Goal: Navigation & Orientation: Find specific page/section

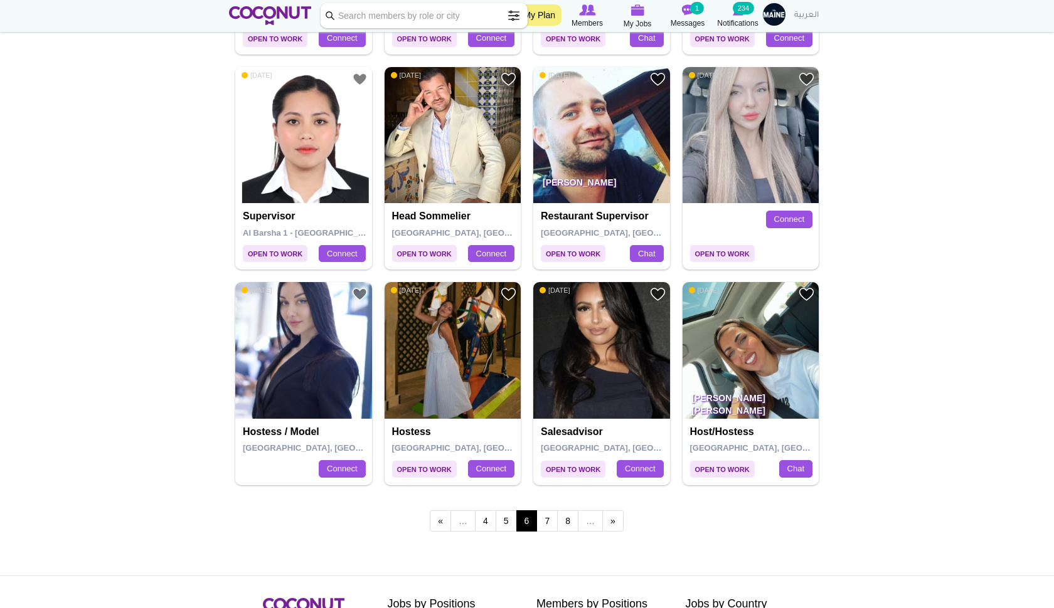
scroll to position [1947, 0]
click at [551, 510] on link "7" at bounding box center [546, 520] width 21 height 21
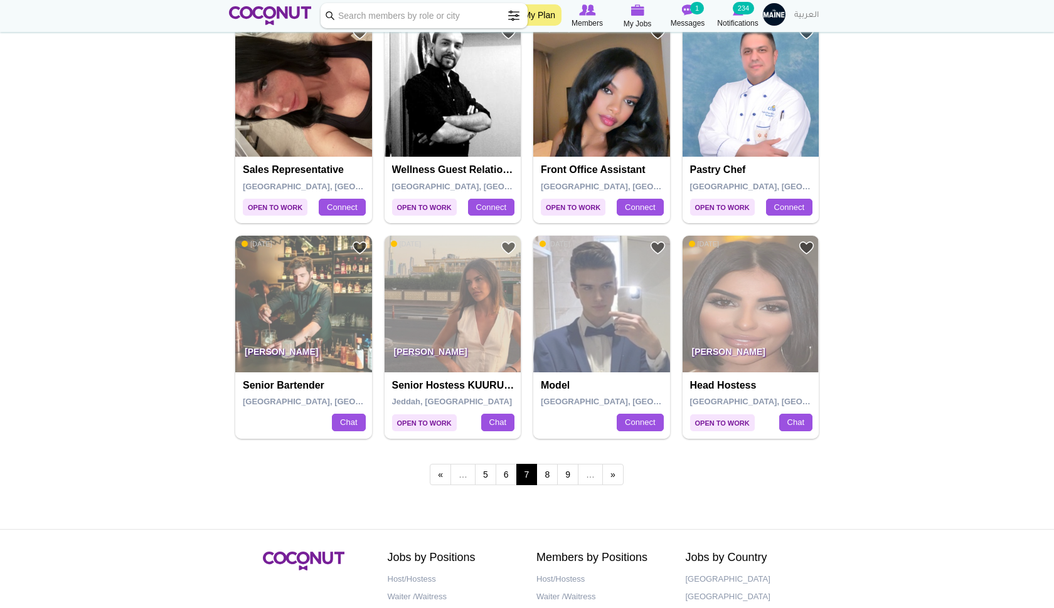
scroll to position [1995, 0]
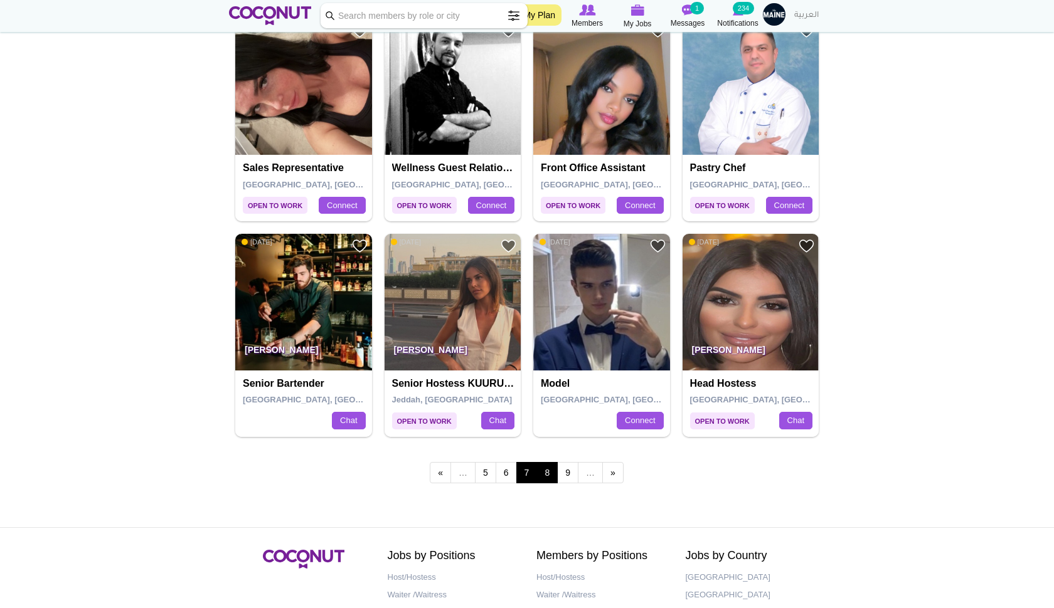
click at [548, 462] on link "8" at bounding box center [546, 472] width 21 height 21
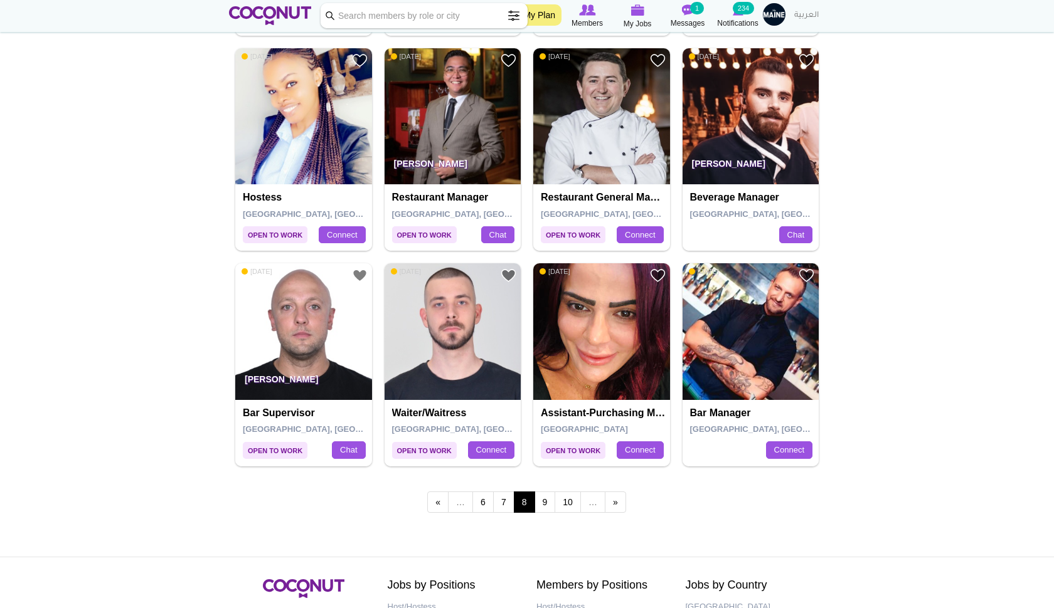
scroll to position [1966, 0]
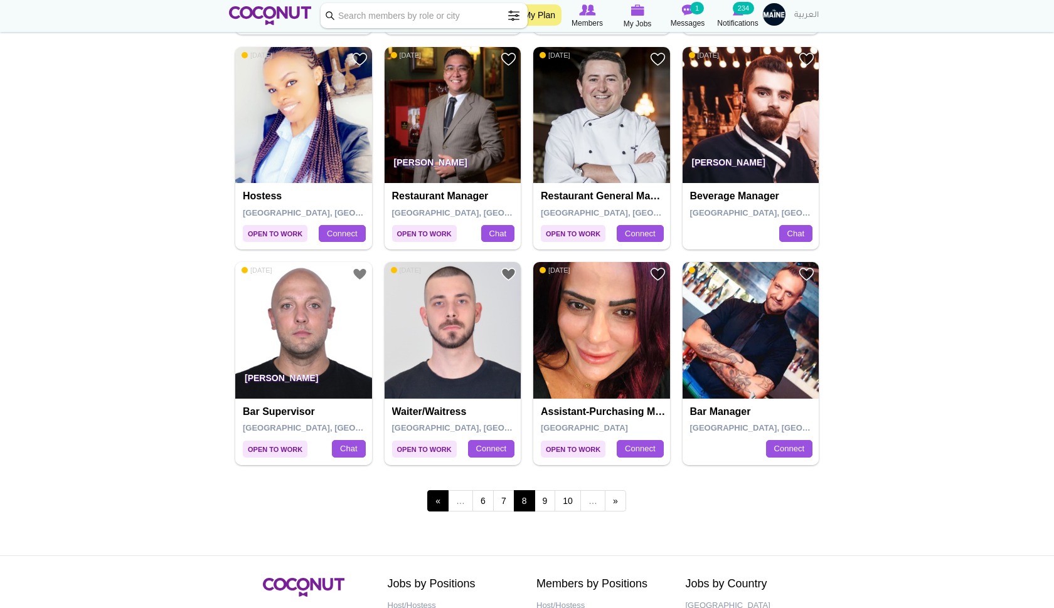
click at [430, 491] on link "‹ previous" at bounding box center [437, 501] width 21 height 21
